Goal: Information Seeking & Learning: Learn about a topic

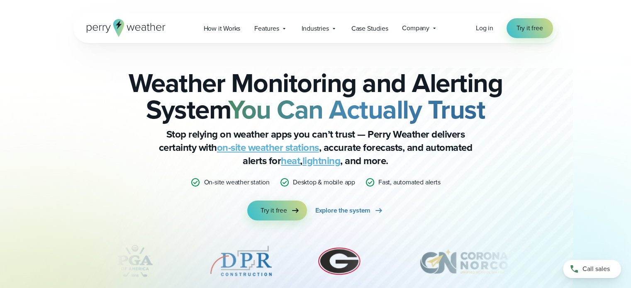
click at [290, 185] on li "Desktop & mobile app" at bounding box center [317, 183] width 75 height 10
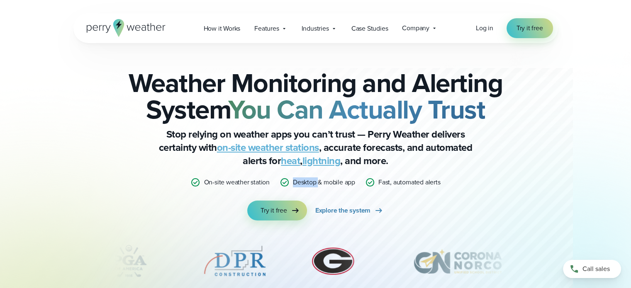
click at [290, 185] on li "Desktop & mobile app" at bounding box center [317, 183] width 75 height 10
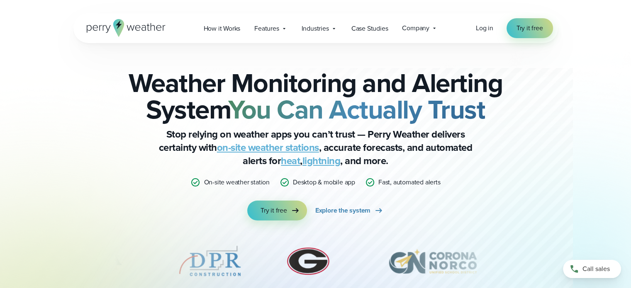
click at [585, 186] on div "Weather Monitoring and Alerting System You Can Actually Trust Stop relying on w…" at bounding box center [315, 183] width 597 height 280
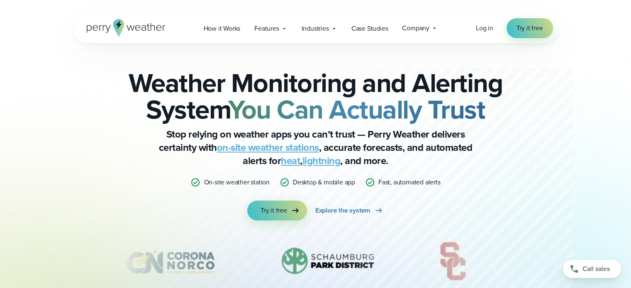
click at [327, 182] on p "Desktop & mobile app" at bounding box center [324, 183] width 62 height 10
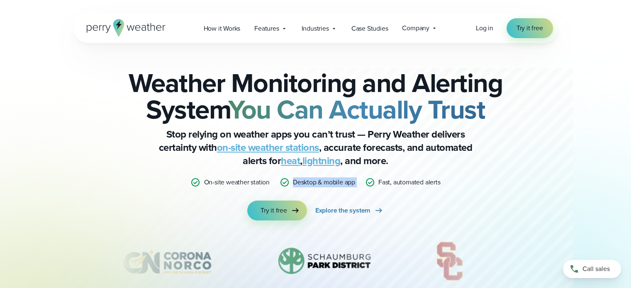
click at [327, 182] on p "Desktop & mobile app" at bounding box center [324, 183] width 62 height 10
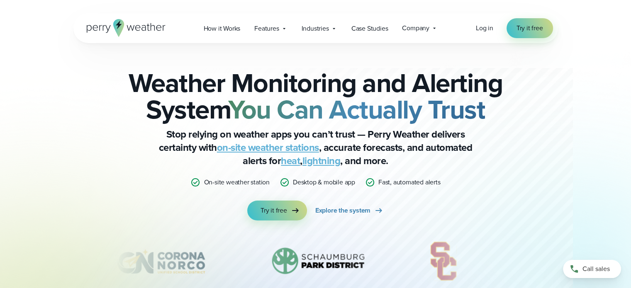
click at [407, 181] on p "Fast, automated alerts" at bounding box center [409, 183] width 62 height 10
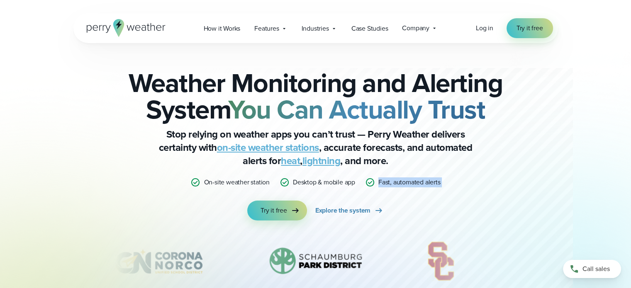
click at [407, 181] on p "Fast, automated alerts" at bounding box center [409, 183] width 62 height 10
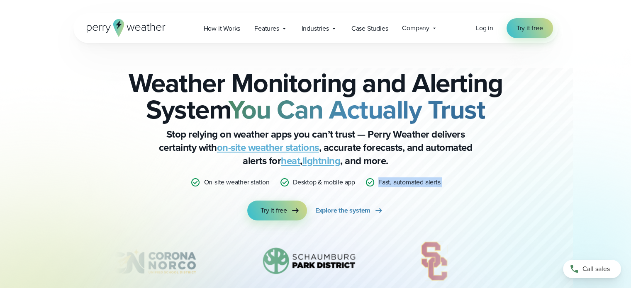
click at [435, 161] on p "Stop relying on weather apps you can’t trust — Perry Weather delivers certainty…" at bounding box center [316, 148] width 332 height 40
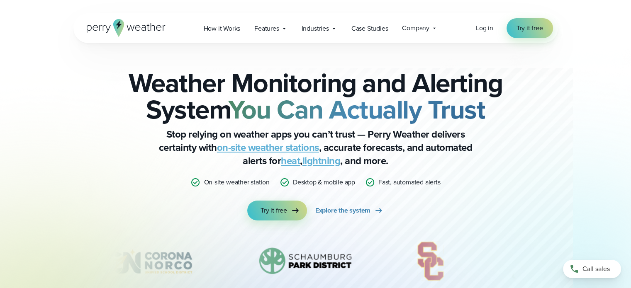
click at [397, 135] on p "Stop relying on weather apps you can’t trust — Perry Weather delivers certainty…" at bounding box center [316, 148] width 332 height 40
